Goal: Navigation & Orientation: Find specific page/section

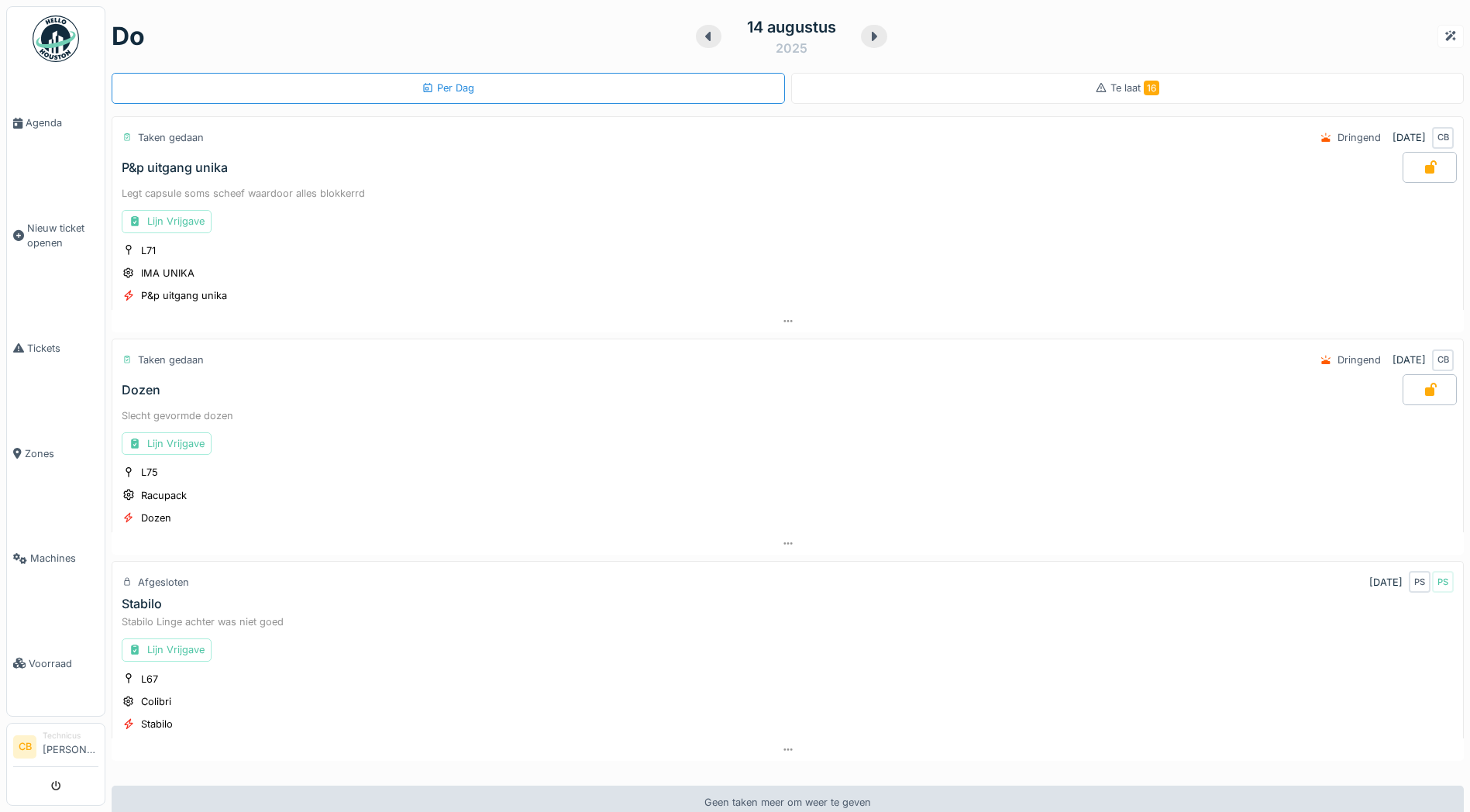
click at [61, 41] on img at bounding box center [56, 39] width 46 height 46
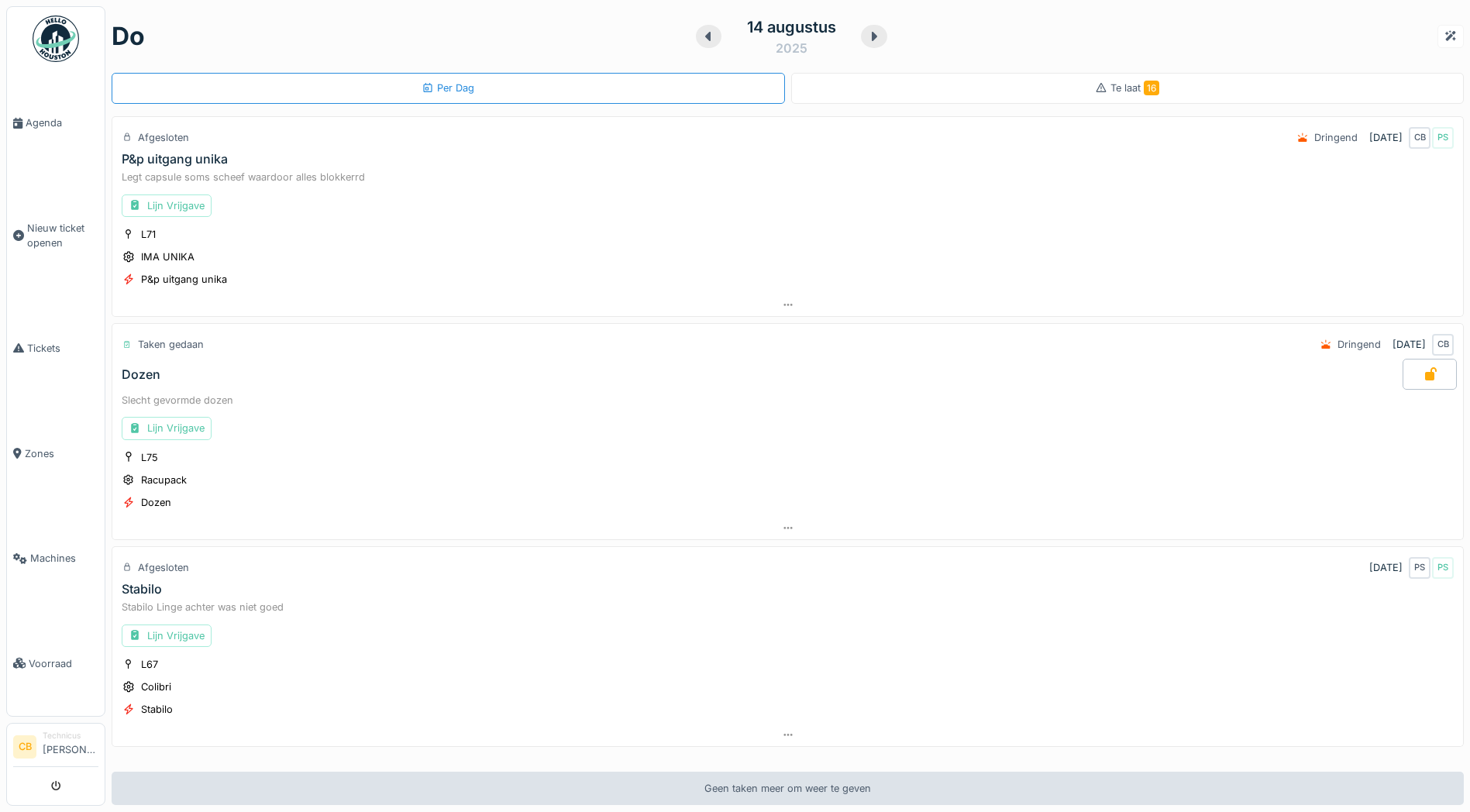
click at [58, 46] on img at bounding box center [56, 39] width 46 height 46
click at [50, 37] on img at bounding box center [56, 39] width 46 height 46
click at [46, 42] on img at bounding box center [56, 39] width 46 height 46
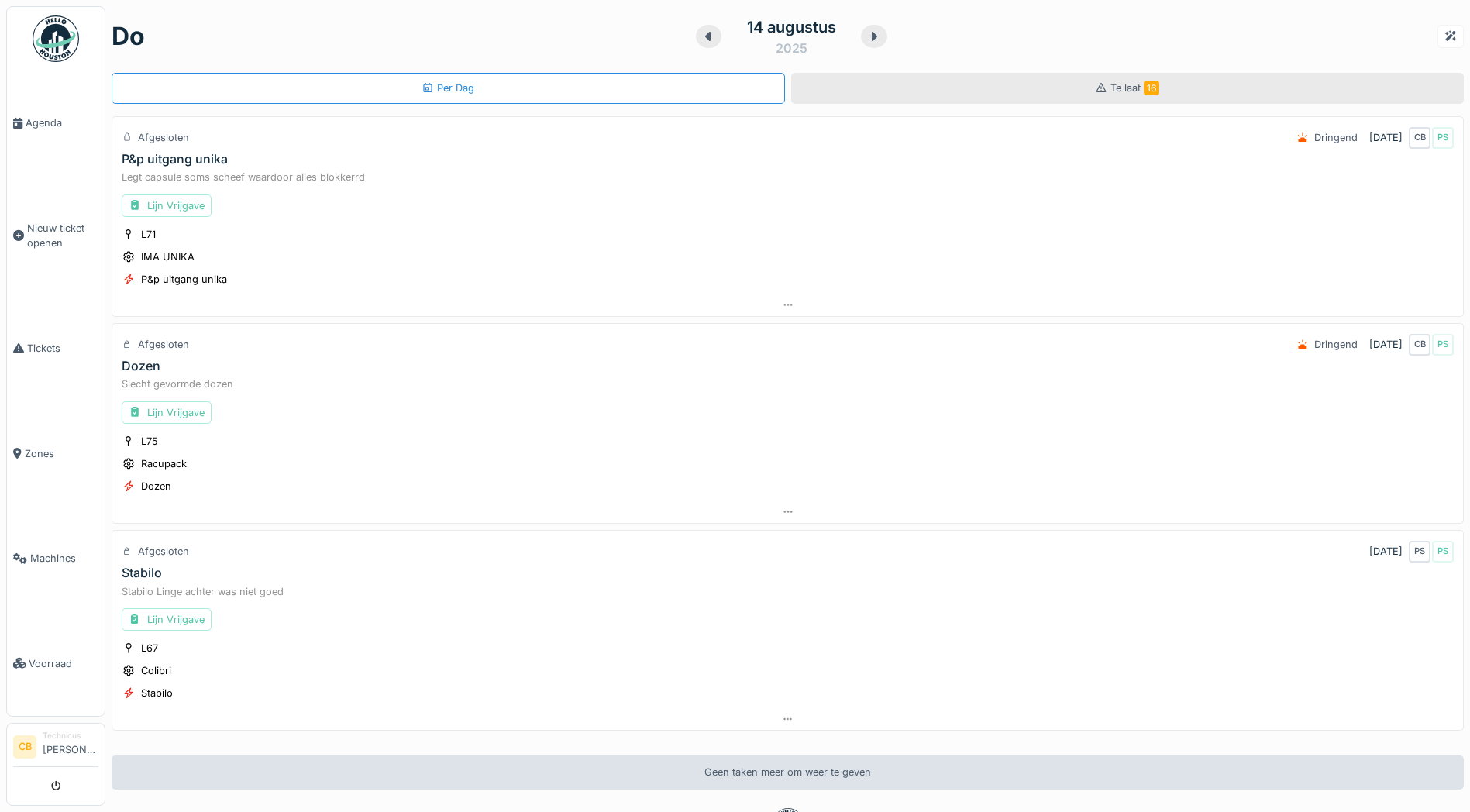
click at [1118, 84] on span "Te laat 16" at bounding box center [1135, 88] width 49 height 12
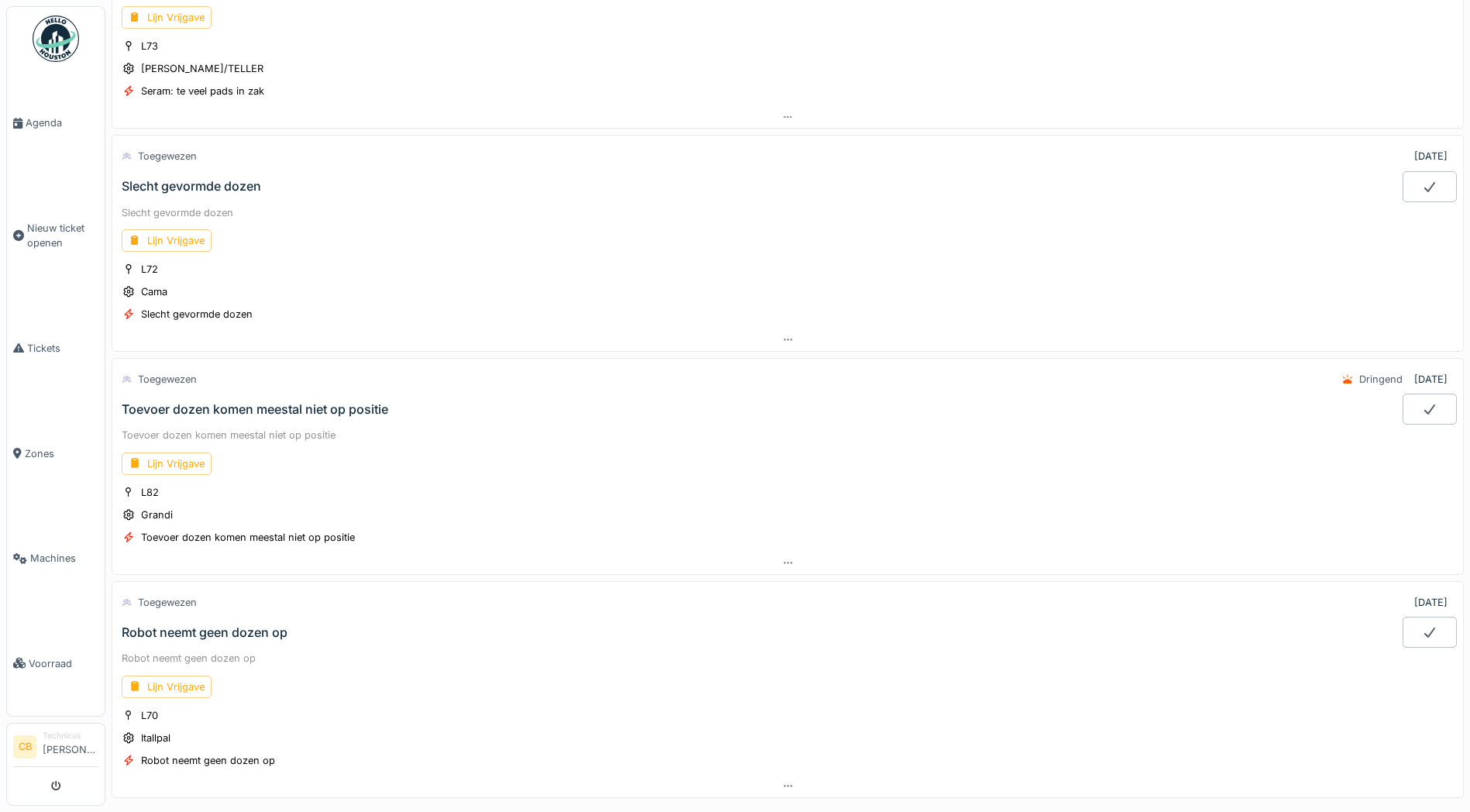
scroll to position [2759, 0]
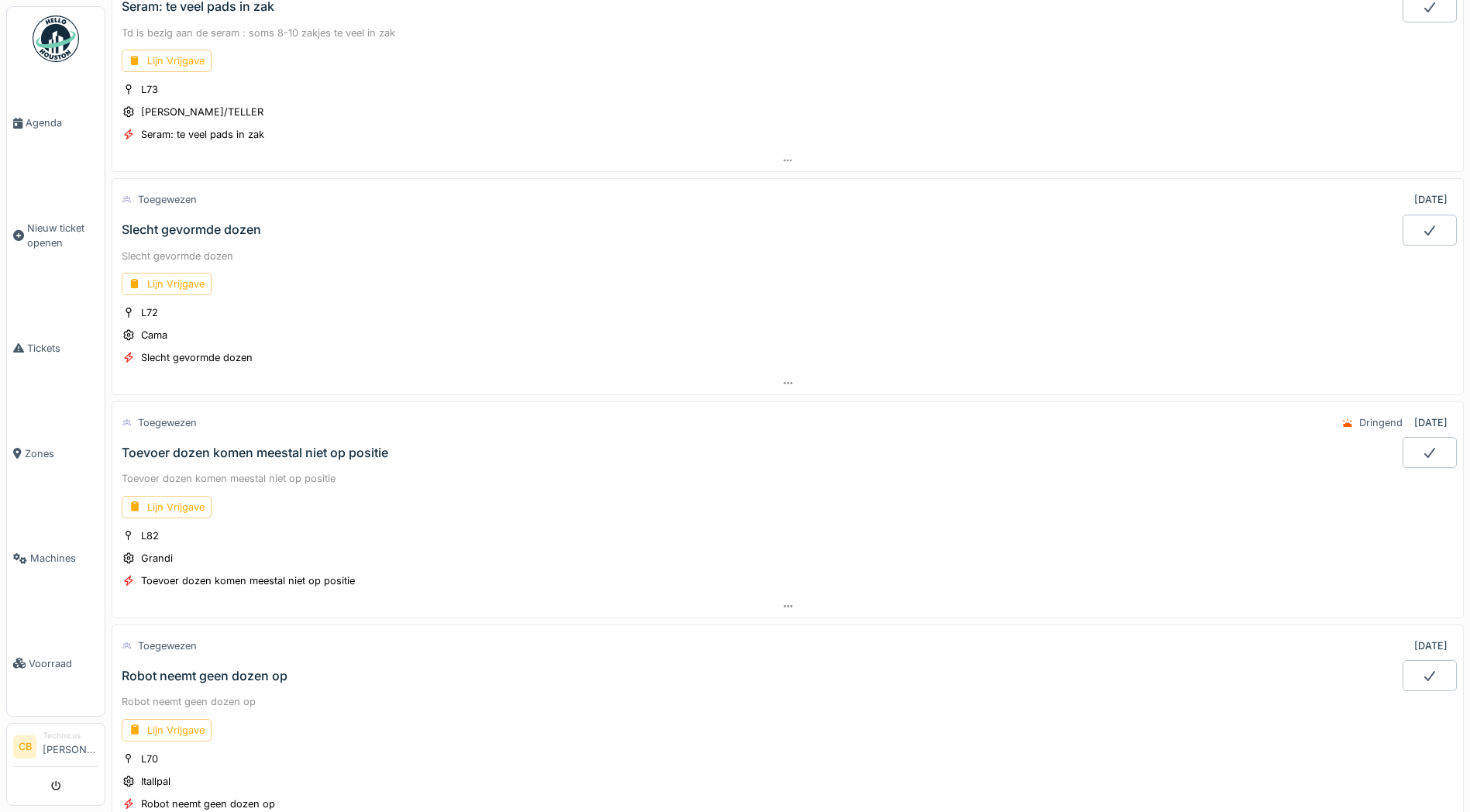
click at [51, 42] on img at bounding box center [56, 39] width 46 height 46
